Goal: Book appointment/travel/reservation

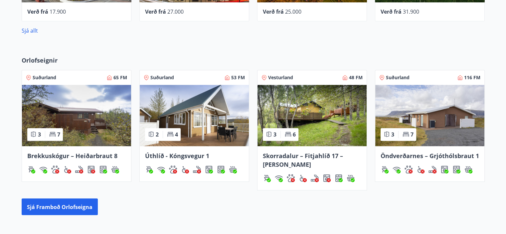
scroll to position [399, 0]
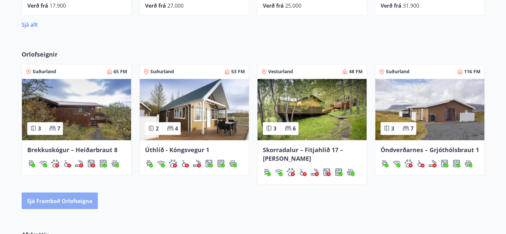
click at [58, 200] on font "Sjá framboð orlofseigna" at bounding box center [60, 200] width 66 height 7
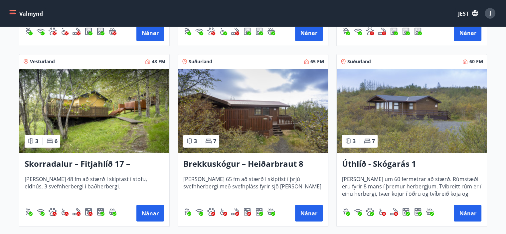
scroll to position [832, 0]
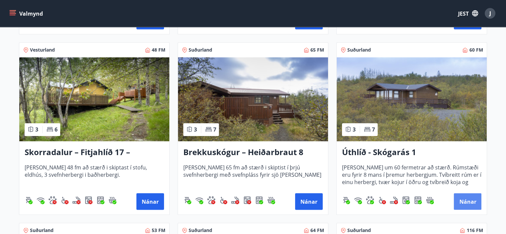
click at [466, 197] on font "Nánar" at bounding box center [467, 201] width 17 height 8
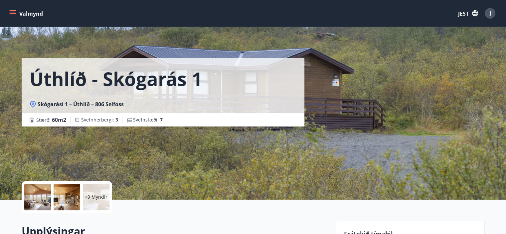
click at [39, 197] on div at bounding box center [37, 197] width 27 height 27
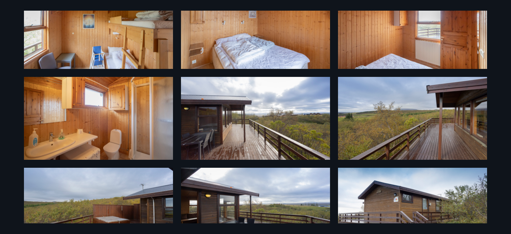
scroll to position [262, 0]
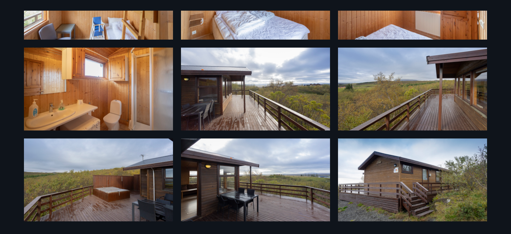
click at [113, 190] on img at bounding box center [98, 179] width 149 height 83
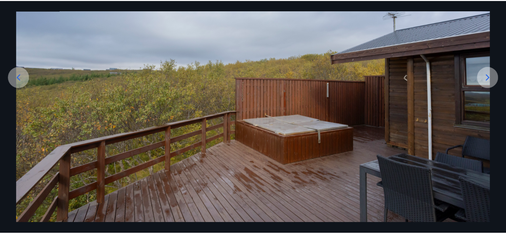
scroll to position [80, 0]
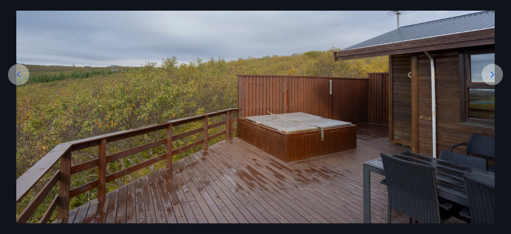
click at [492, 73] on icon at bounding box center [493, 74] width 4 height 6
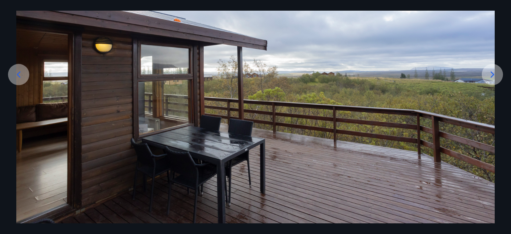
click at [493, 73] on icon at bounding box center [493, 74] width 4 height 6
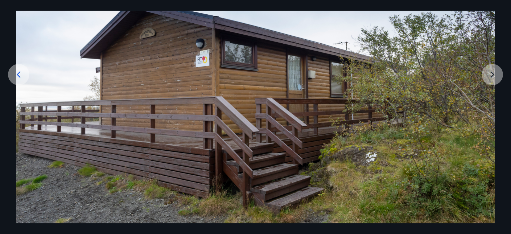
click at [493, 73] on img at bounding box center [255, 90] width 479 height 266
click at [493, 74] on img at bounding box center [255, 90] width 479 height 266
click at [17, 74] on icon at bounding box center [19, 74] width 4 height 6
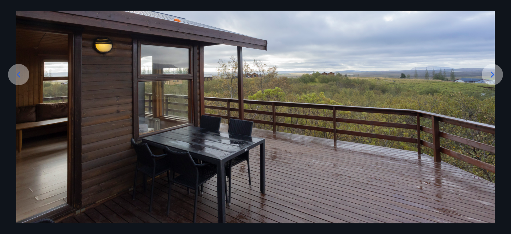
click at [17, 74] on icon at bounding box center [19, 74] width 4 height 6
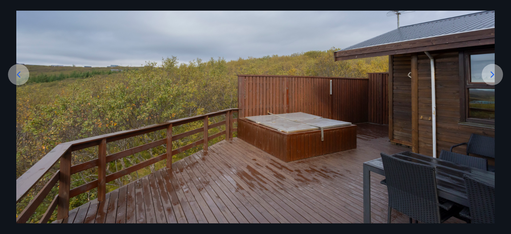
click at [18, 74] on icon at bounding box center [19, 74] width 4 height 6
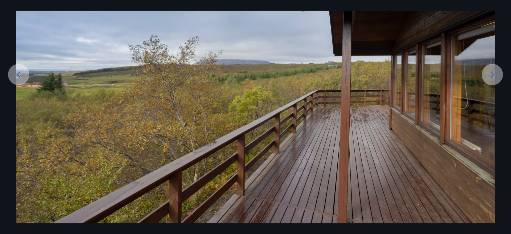
click at [18, 74] on icon at bounding box center [19, 74] width 4 height 6
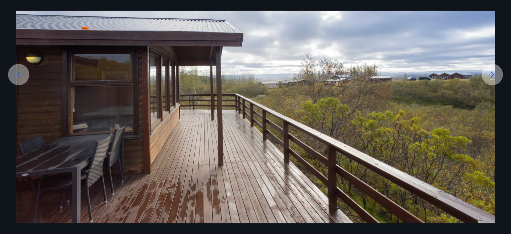
click at [18, 74] on icon at bounding box center [19, 74] width 4 height 6
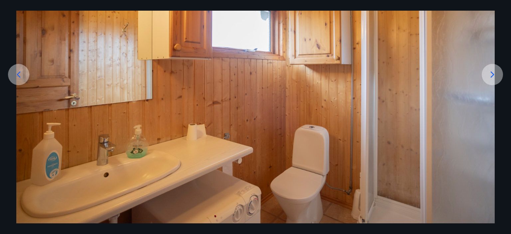
click at [18, 74] on icon at bounding box center [19, 74] width 4 height 6
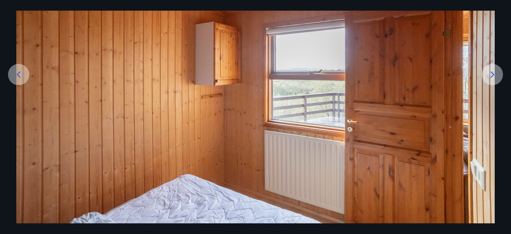
click at [18, 74] on icon at bounding box center [18, 74] width 11 height 11
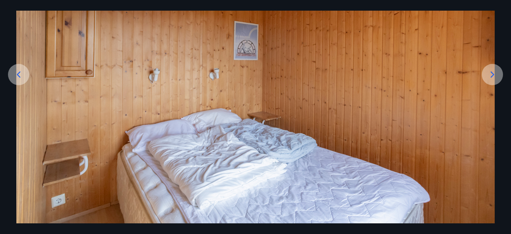
click at [18, 74] on icon at bounding box center [18, 74] width 11 height 11
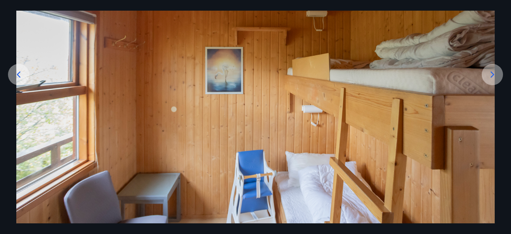
click at [19, 74] on icon at bounding box center [18, 74] width 11 height 11
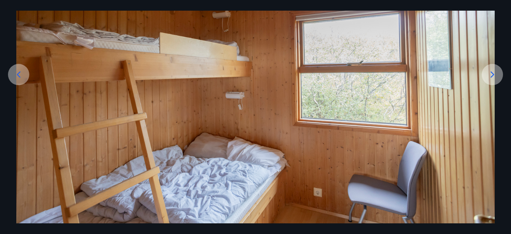
click at [19, 74] on icon at bounding box center [18, 74] width 11 height 11
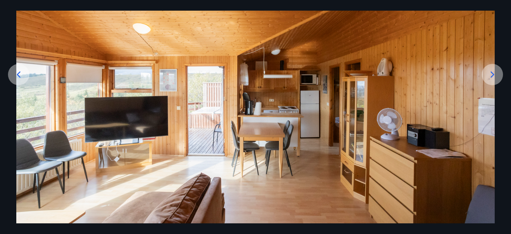
click at [20, 74] on icon at bounding box center [18, 74] width 11 height 11
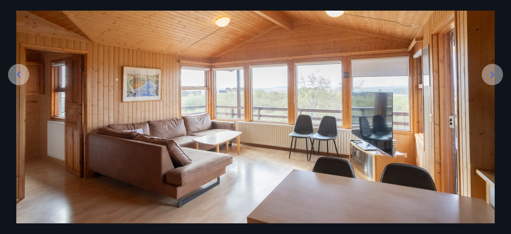
click at [20, 74] on icon at bounding box center [18, 74] width 11 height 11
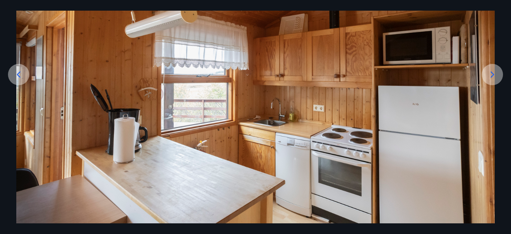
click at [20, 74] on icon at bounding box center [18, 74] width 11 height 11
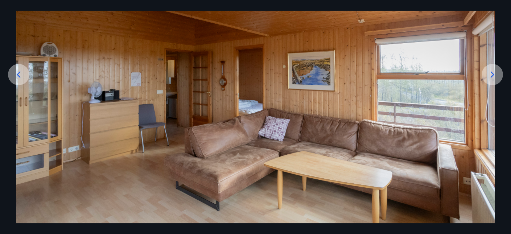
click at [20, 74] on icon at bounding box center [18, 74] width 11 height 11
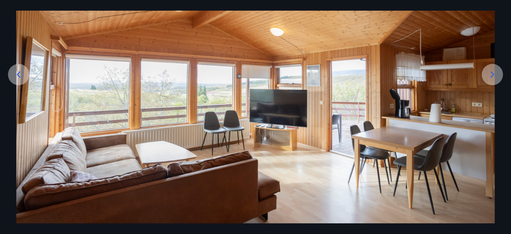
click at [20, 74] on icon at bounding box center [18, 74] width 11 height 11
click at [20, 73] on icon at bounding box center [18, 74] width 11 height 11
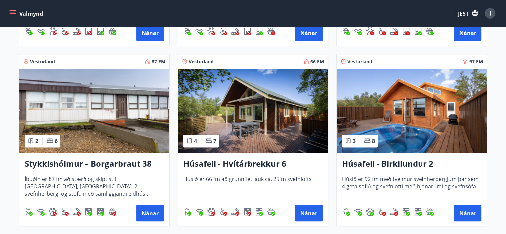
scroll to position [300, 0]
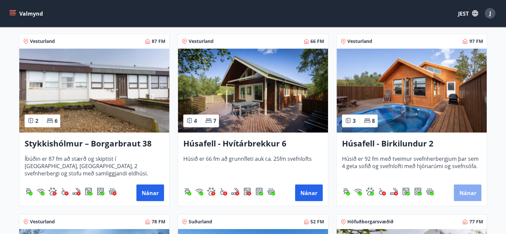
click at [466, 191] on font "Nánar" at bounding box center [467, 192] width 17 height 7
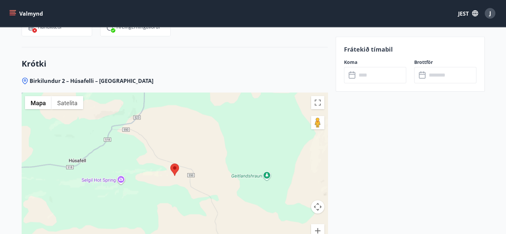
scroll to position [832, 0]
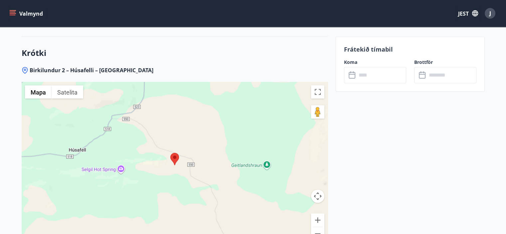
click at [176, 166] on div at bounding box center [175, 165] width 306 height 166
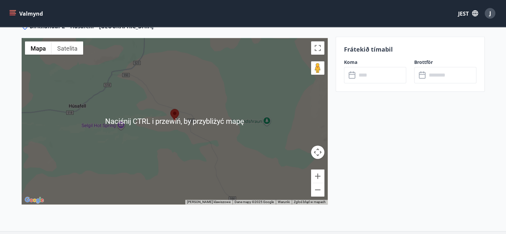
scroll to position [862, 0]
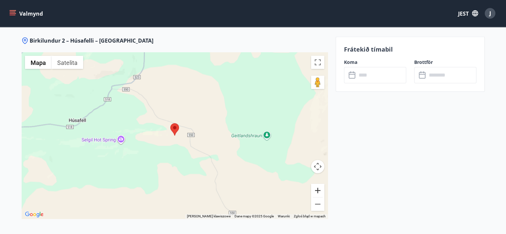
click at [318, 190] on button "Powiększ" at bounding box center [317, 190] width 13 height 13
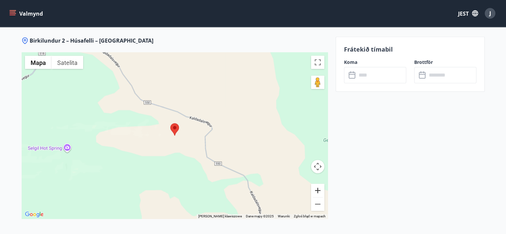
click at [318, 190] on button "Powiększ" at bounding box center [317, 190] width 13 height 13
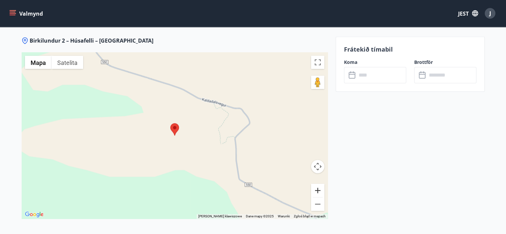
click at [318, 189] on button "Powiększ" at bounding box center [317, 190] width 13 height 13
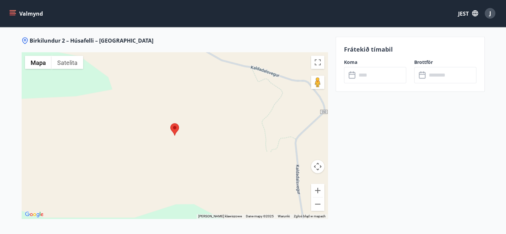
click at [360, 79] on input "text" at bounding box center [382, 75] width 50 height 16
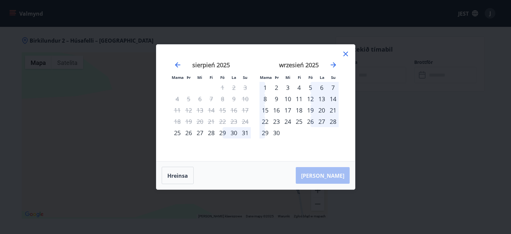
click at [345, 53] on icon at bounding box center [345, 54] width 5 height 5
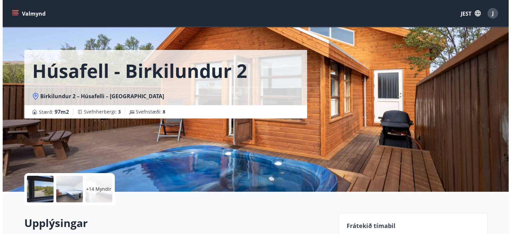
scroll to position [0, 0]
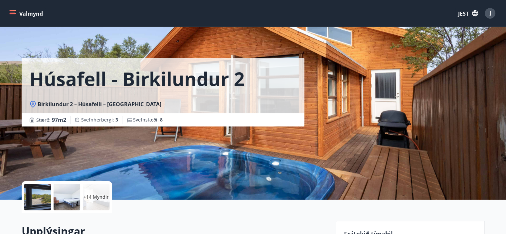
click at [351, 110] on div "Húsafell - Birkilundur 2 Birkilundur 2 – Húsafelli – [GEOGRAPHIC_DATA] Stærð : …" at bounding box center [253, 100] width 463 height 200
click at [71, 195] on div at bounding box center [67, 197] width 27 height 27
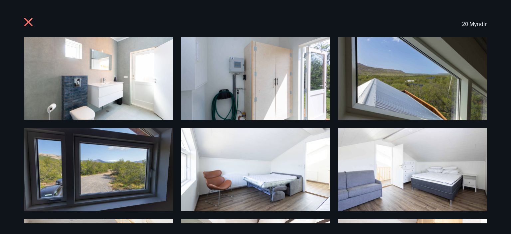
click at [126, 89] on img at bounding box center [98, 78] width 149 height 83
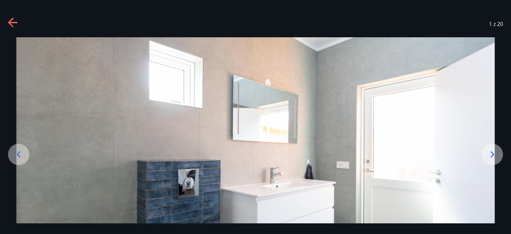
click at [493, 153] on icon at bounding box center [492, 154] width 11 height 11
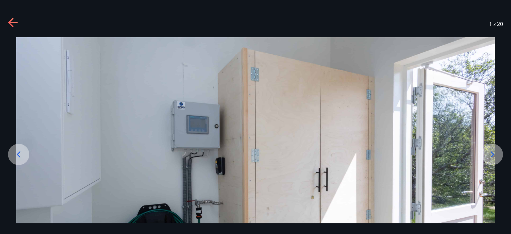
click at [493, 152] on icon at bounding box center [492, 154] width 11 height 11
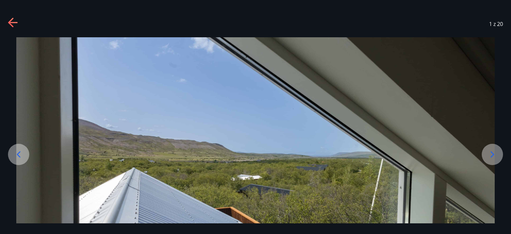
click at [492, 152] on icon at bounding box center [493, 154] width 4 height 6
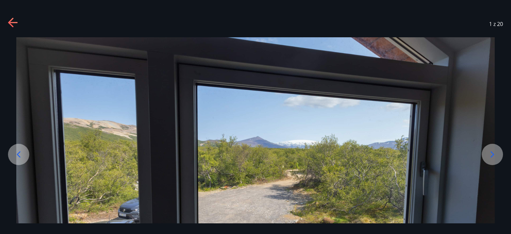
click at [492, 152] on icon at bounding box center [493, 154] width 4 height 6
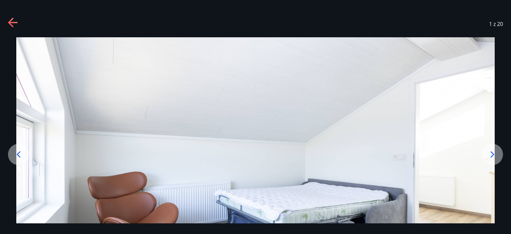
click at [492, 152] on icon at bounding box center [493, 154] width 4 height 6
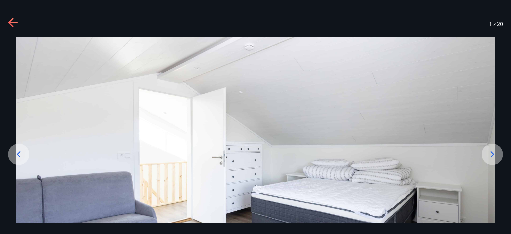
click at [492, 152] on icon at bounding box center [493, 154] width 4 height 6
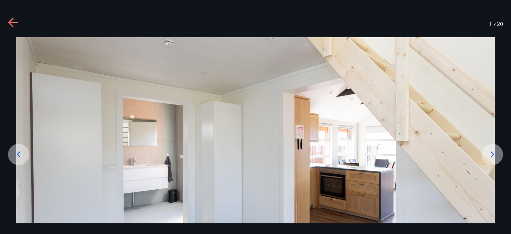
click at [492, 152] on icon at bounding box center [493, 154] width 4 height 6
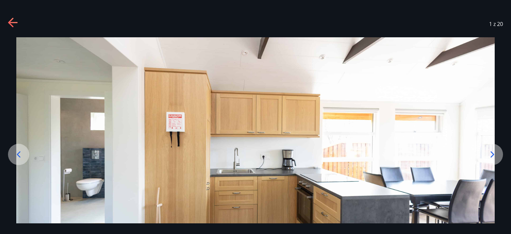
click at [492, 152] on icon at bounding box center [493, 154] width 4 height 6
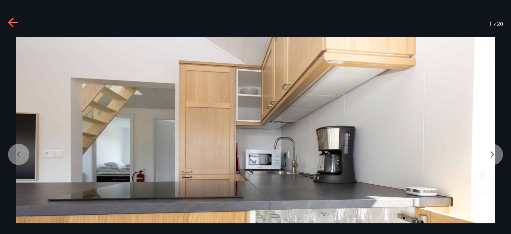
click at [492, 152] on icon at bounding box center [493, 154] width 4 height 6
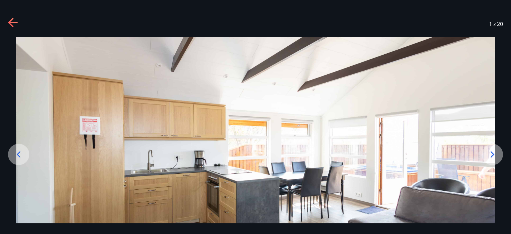
click at [491, 152] on icon at bounding box center [493, 154] width 4 height 6
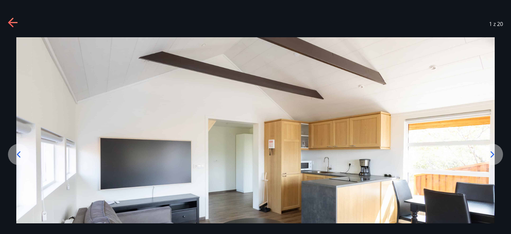
click at [491, 152] on icon at bounding box center [493, 154] width 4 height 6
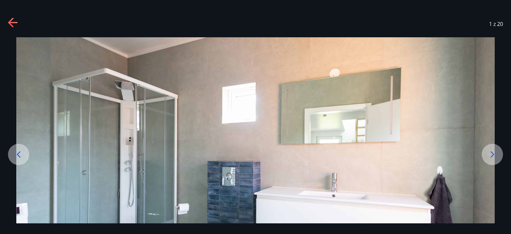
click at [491, 154] on icon at bounding box center [492, 154] width 11 height 11
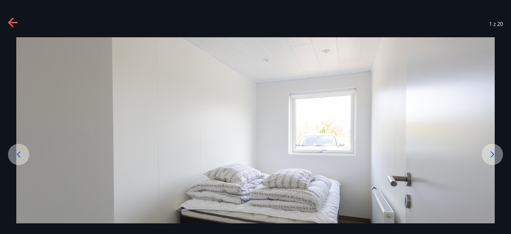
click at [491, 154] on icon at bounding box center [492, 154] width 11 height 11
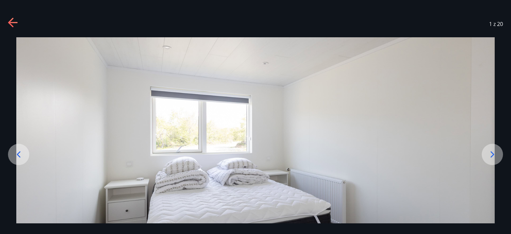
click at [491, 154] on icon at bounding box center [492, 154] width 11 height 11
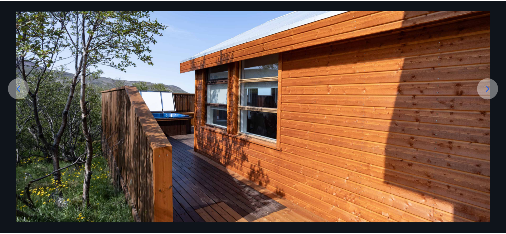
scroll to position [80, 0]
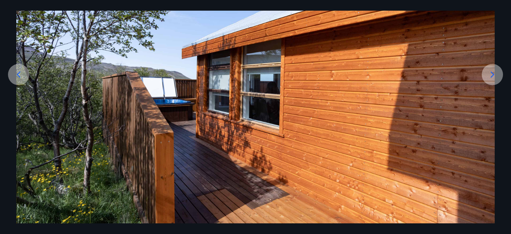
click at [493, 75] on icon at bounding box center [492, 74] width 11 height 11
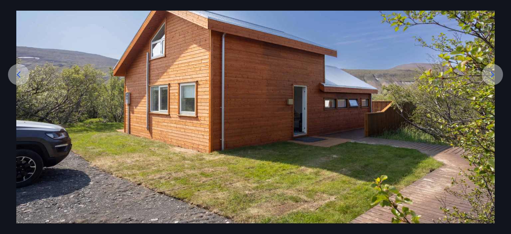
click at [492, 77] on icon at bounding box center [493, 74] width 4 height 6
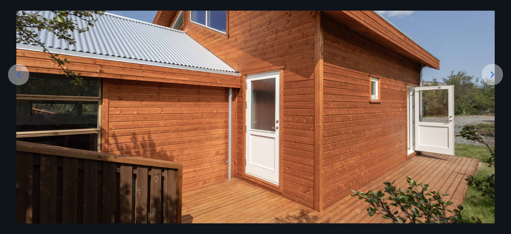
click at [492, 77] on icon at bounding box center [493, 74] width 4 height 6
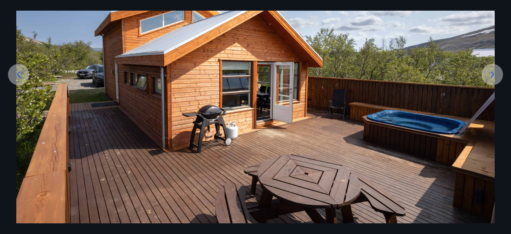
click at [491, 74] on icon at bounding box center [492, 74] width 11 height 11
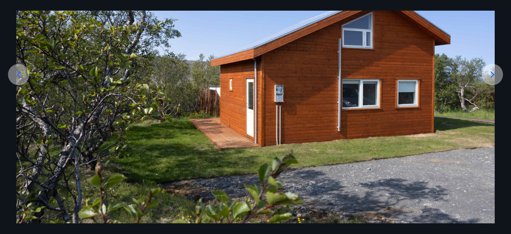
click at [492, 73] on icon at bounding box center [492, 74] width 11 height 11
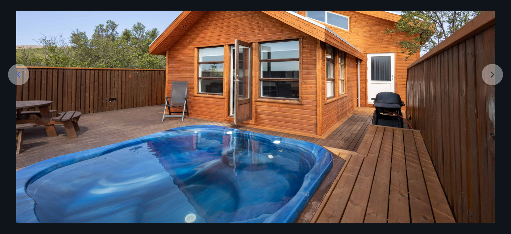
click at [491, 75] on img at bounding box center [255, 90] width 479 height 266
click at [494, 74] on img at bounding box center [255, 90] width 479 height 266
click at [17, 72] on icon at bounding box center [18, 74] width 11 height 11
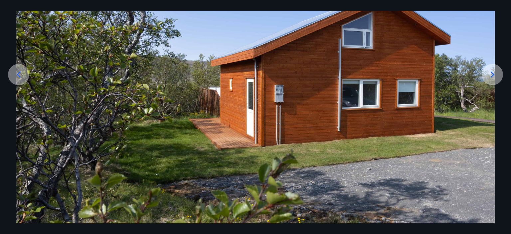
click at [16, 70] on icon at bounding box center [18, 74] width 11 height 11
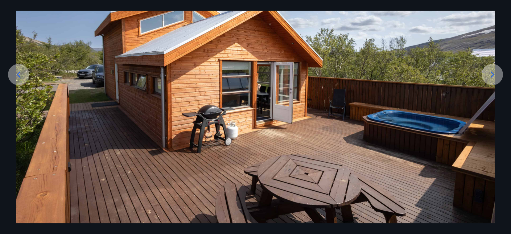
click at [15, 70] on icon at bounding box center [18, 74] width 11 height 11
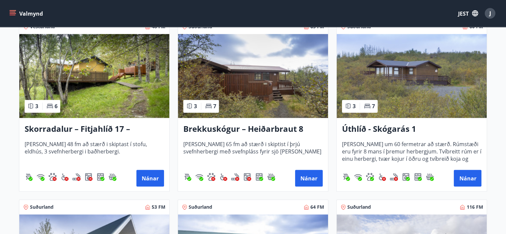
scroll to position [865, 0]
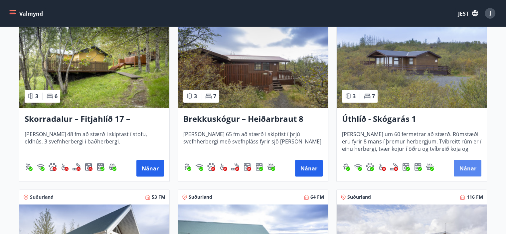
click at [468, 167] on font "Nánar" at bounding box center [467, 168] width 17 height 7
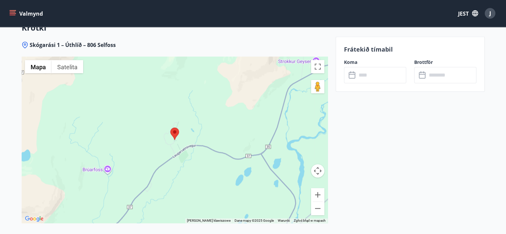
scroll to position [865, 0]
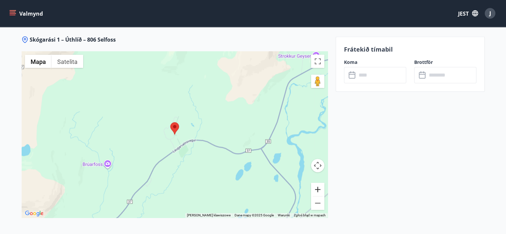
click at [318, 187] on button "Powiększ" at bounding box center [317, 189] width 13 height 13
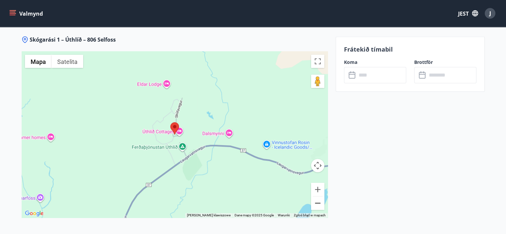
click at [318, 202] on button "Pomniejsz" at bounding box center [317, 202] width 13 height 13
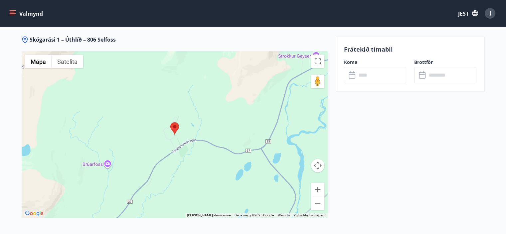
click at [318, 202] on button "Pomniejsz" at bounding box center [317, 202] width 13 height 13
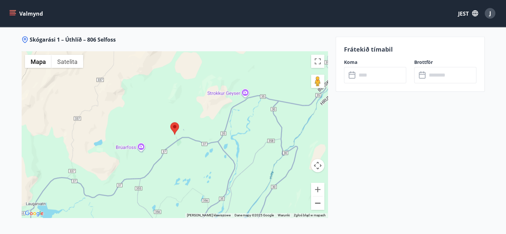
click at [318, 202] on button "Pomniejsz" at bounding box center [317, 202] width 13 height 13
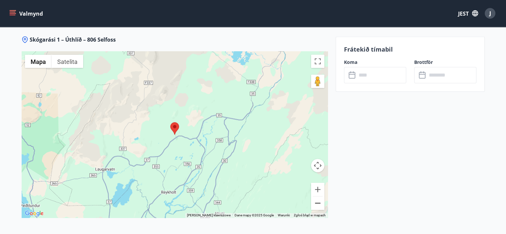
click at [318, 202] on button "Pomniejsz" at bounding box center [317, 202] width 13 height 13
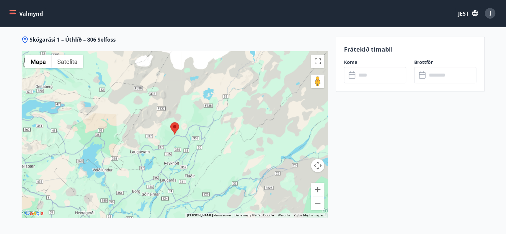
click at [318, 202] on button "Pomniejsz" at bounding box center [317, 202] width 13 height 13
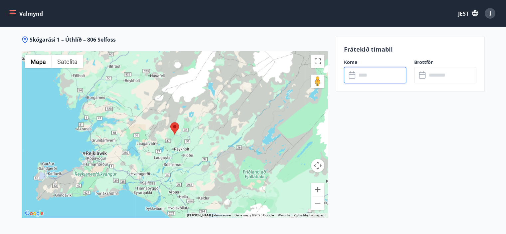
click at [365, 76] on input "text" at bounding box center [382, 75] width 50 height 16
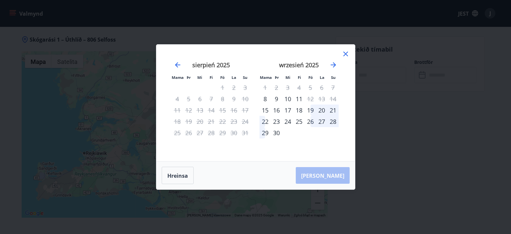
click at [300, 109] on font "18" at bounding box center [299, 110] width 7 height 8
click at [333, 110] on font "21" at bounding box center [333, 110] width 7 height 8
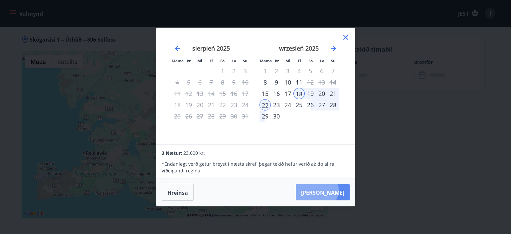
click at [337, 190] on font "[PERSON_NAME]" at bounding box center [322, 192] width 43 height 7
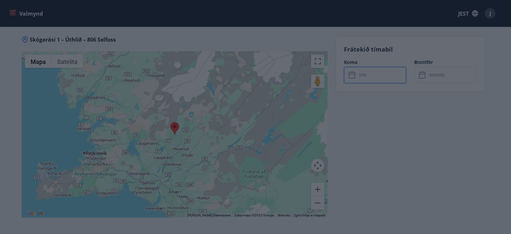
type input "******"
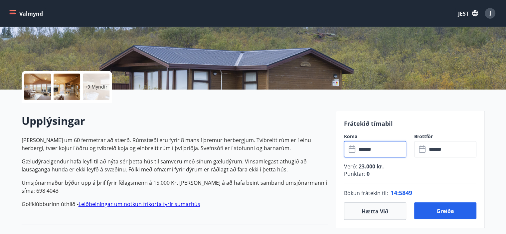
scroll to position [66, 0]
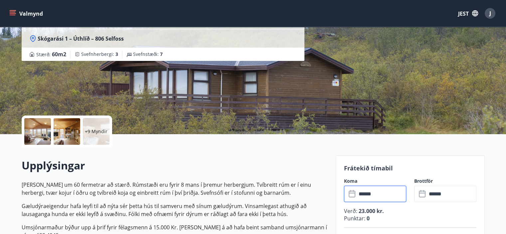
click at [217, 94] on div "Úthlíð - Skógarás 1 Skógarási 1 – [GEOGRAPHIC_DATA] – 806 Selfoss Stærð : 60 m2…" at bounding box center [176, 34] width 309 height 200
click at [43, 130] on div at bounding box center [37, 131] width 27 height 27
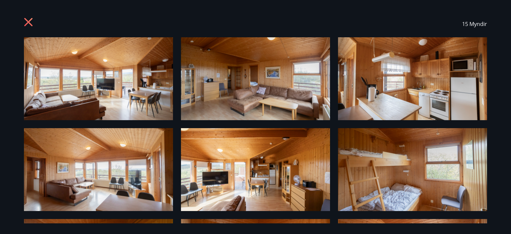
click at [150, 77] on img at bounding box center [98, 78] width 149 height 83
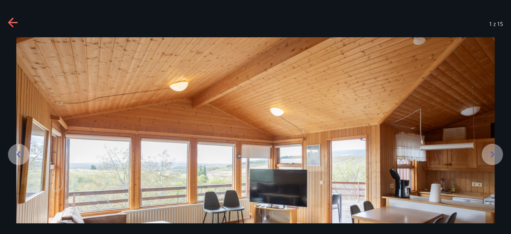
click at [482, 151] on div at bounding box center [492, 154] width 21 height 21
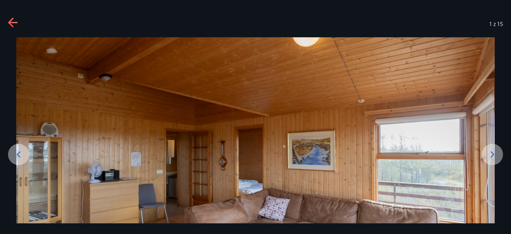
click at [486, 150] on div at bounding box center [492, 154] width 21 height 21
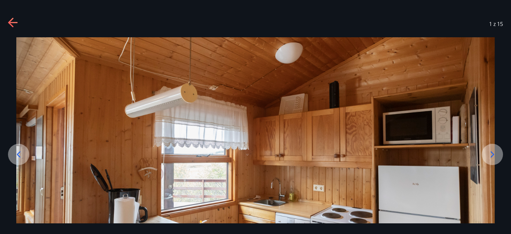
click at [493, 152] on icon at bounding box center [492, 154] width 11 height 11
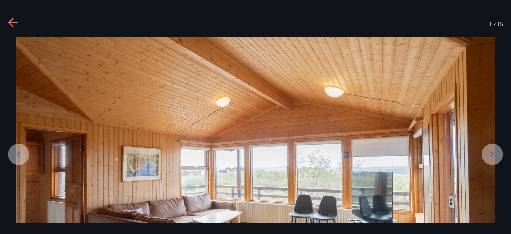
click at [493, 152] on icon at bounding box center [492, 154] width 11 height 11
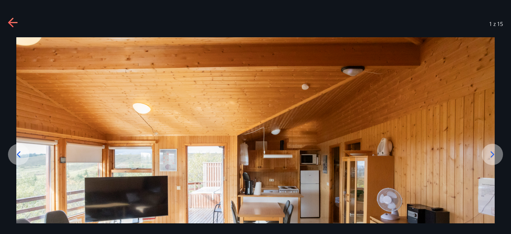
click at [493, 152] on icon at bounding box center [492, 154] width 11 height 11
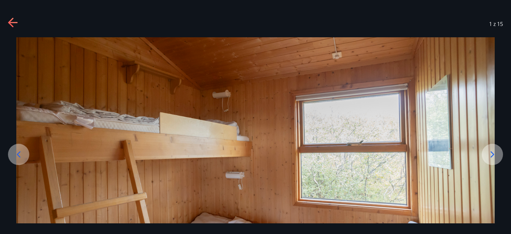
click at [494, 152] on icon at bounding box center [492, 154] width 11 height 11
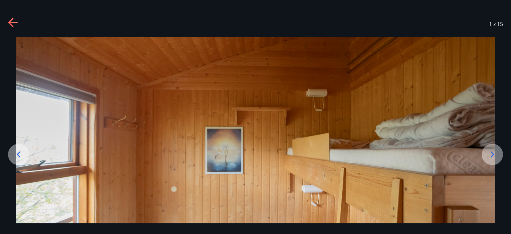
click at [494, 152] on icon at bounding box center [492, 154] width 11 height 11
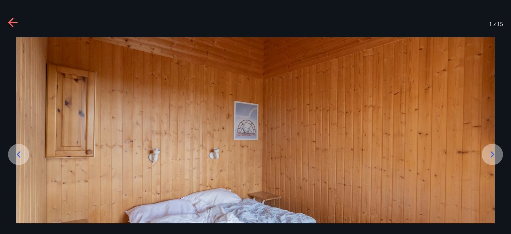
click at [494, 152] on icon at bounding box center [492, 154] width 11 height 11
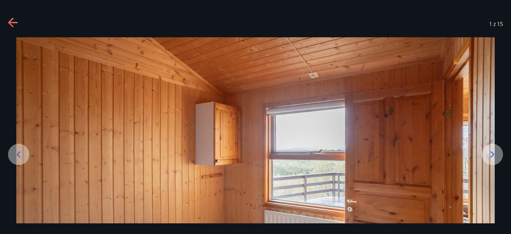
click at [494, 152] on icon at bounding box center [492, 154] width 11 height 11
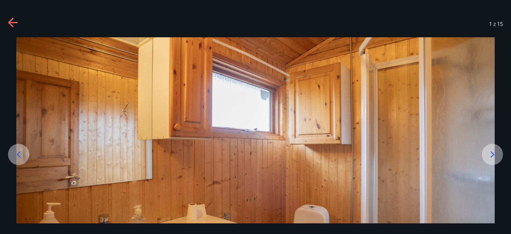
click at [494, 152] on icon at bounding box center [492, 154] width 11 height 11
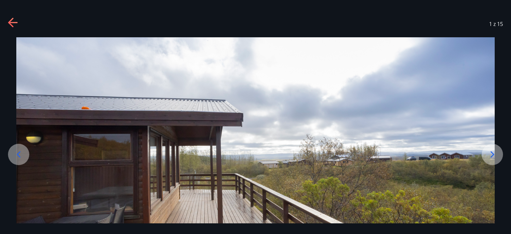
click at [494, 152] on icon at bounding box center [492, 154] width 11 height 11
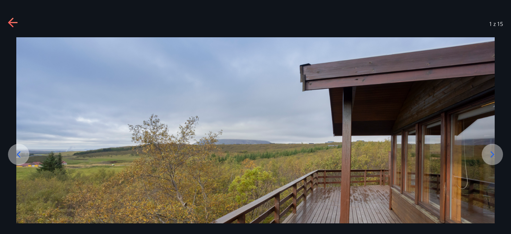
click at [494, 152] on icon at bounding box center [492, 154] width 11 height 11
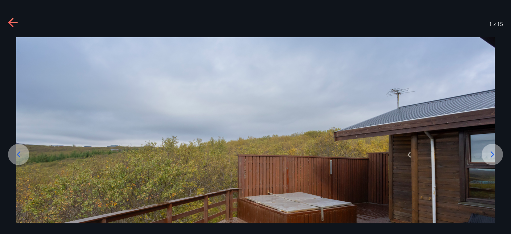
click at [495, 152] on icon at bounding box center [492, 154] width 11 height 11
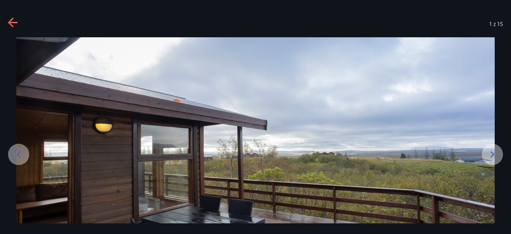
click at [495, 153] on icon at bounding box center [492, 154] width 11 height 11
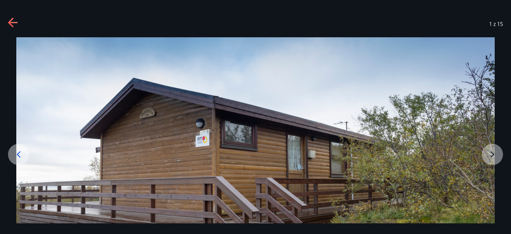
click at [496, 153] on div at bounding box center [255, 170] width 511 height 266
click at [13, 21] on icon at bounding box center [13, 23] width 11 height 11
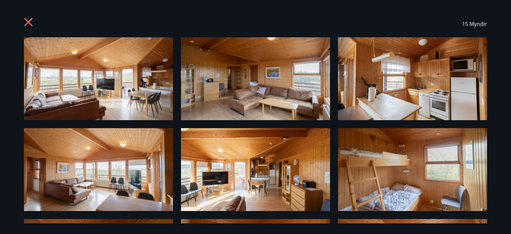
drag, startPoint x: 9, startPoint y: 21, endPoint x: 32, endPoint y: 18, distance: 23.5
click at [9, 20] on div "15 Myndir" at bounding box center [255, 117] width 511 height 234
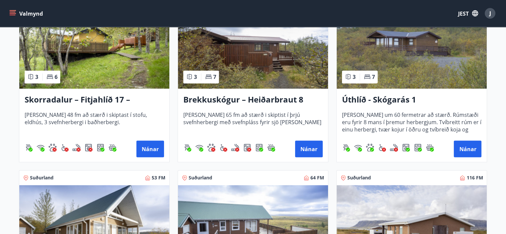
scroll to position [884, 0]
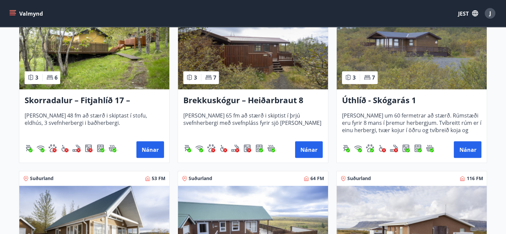
click at [390, 77] on img at bounding box center [412, 47] width 150 height 84
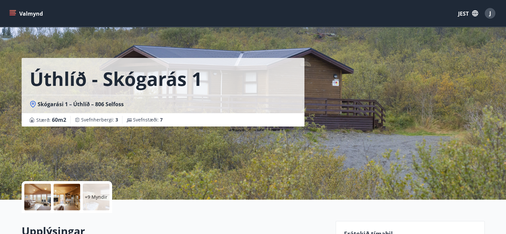
click at [33, 196] on div at bounding box center [37, 197] width 27 height 27
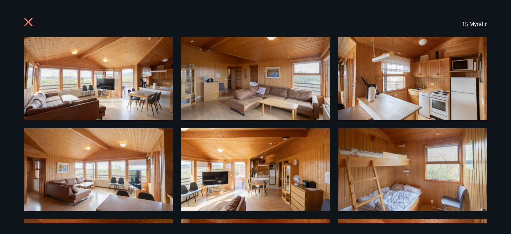
click at [108, 86] on img at bounding box center [98, 78] width 149 height 83
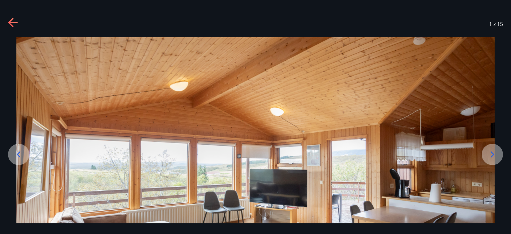
click at [492, 152] on icon at bounding box center [493, 154] width 4 height 6
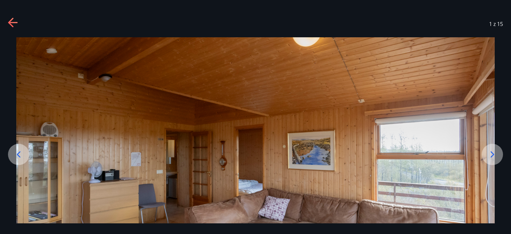
click at [491, 153] on icon at bounding box center [492, 154] width 11 height 11
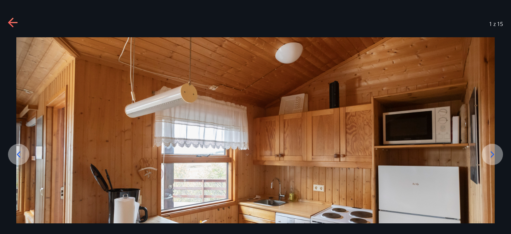
click at [491, 155] on icon at bounding box center [492, 154] width 11 height 11
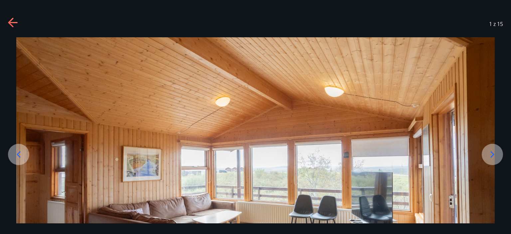
click at [491, 155] on icon at bounding box center [492, 154] width 11 height 11
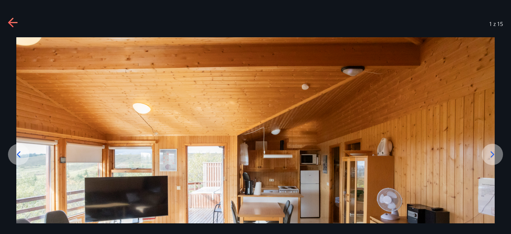
click at [492, 155] on icon at bounding box center [492, 154] width 11 height 11
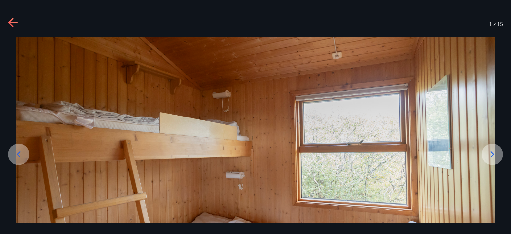
click at [493, 155] on icon at bounding box center [493, 154] width 4 height 6
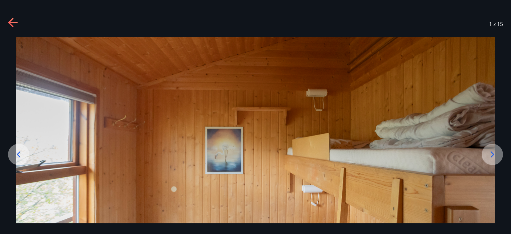
click at [493, 156] on icon at bounding box center [492, 154] width 11 height 11
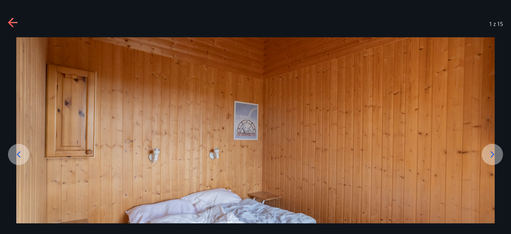
click at [493, 156] on icon at bounding box center [492, 154] width 11 height 11
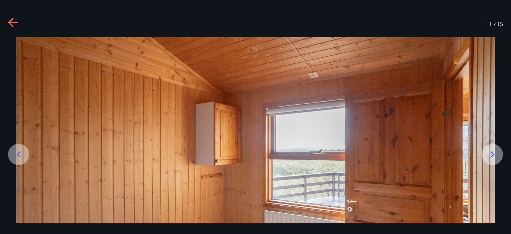
click at [493, 156] on icon at bounding box center [492, 154] width 11 height 11
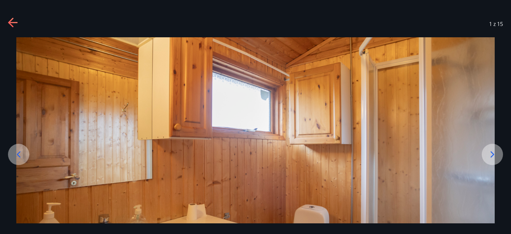
click at [494, 157] on icon at bounding box center [492, 154] width 11 height 11
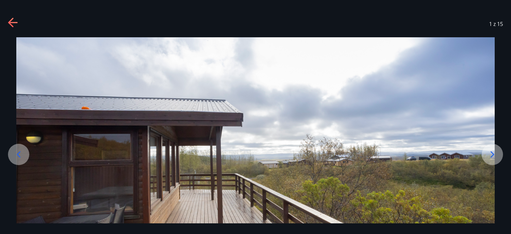
click at [494, 157] on icon at bounding box center [492, 154] width 11 height 11
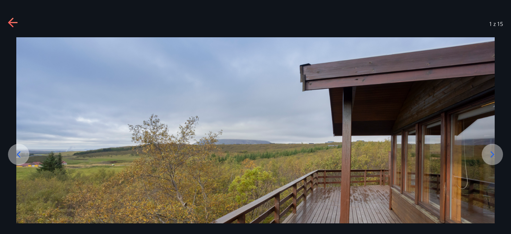
click at [494, 157] on icon at bounding box center [492, 154] width 11 height 11
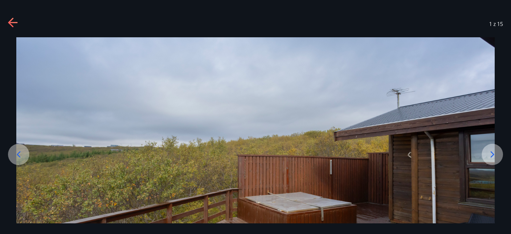
click at [495, 157] on icon at bounding box center [492, 154] width 11 height 11
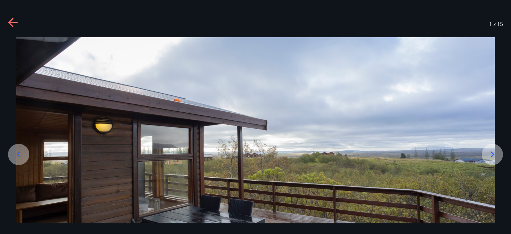
click at [495, 157] on icon at bounding box center [492, 154] width 11 height 11
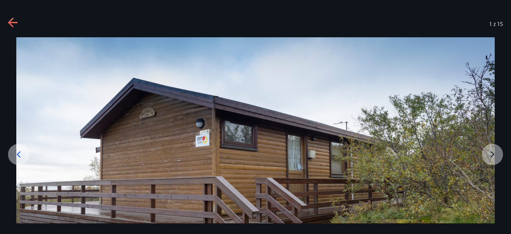
click at [495, 157] on div at bounding box center [255, 170] width 511 height 266
